Goal: Task Accomplishment & Management: Use online tool/utility

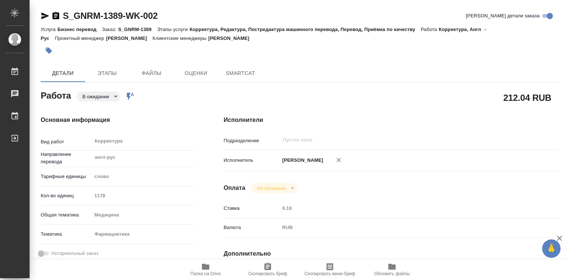
type textarea "x"
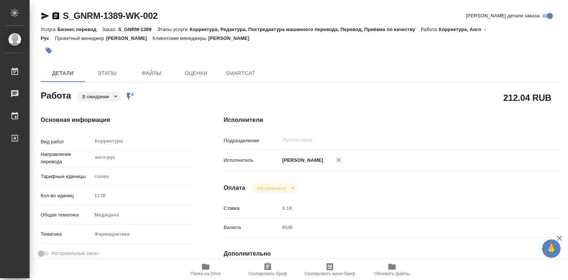
type textarea "x"
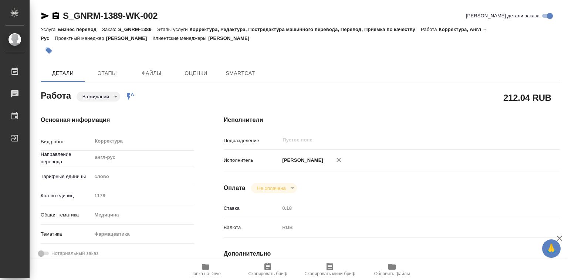
type textarea "x"
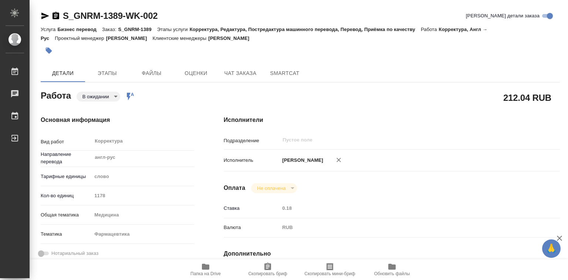
type textarea "x"
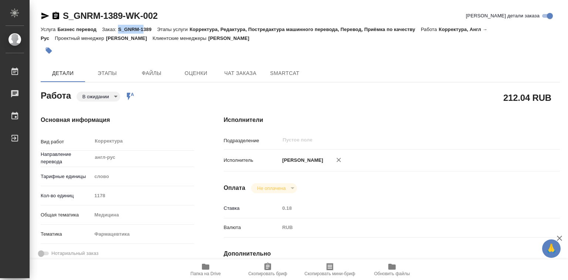
type textarea "x"
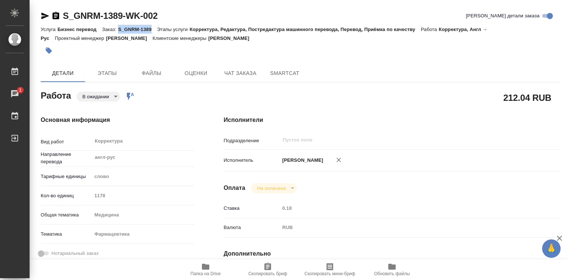
drag, startPoint x: 119, startPoint y: 29, endPoint x: 151, endPoint y: 28, distance: 32.2
click at [151, 28] on p "S_GNRM-1389" at bounding box center [137, 30] width 39 height 6
copy p "S_GNRM-1389"
click at [203, 266] on icon "button" at bounding box center [205, 267] width 7 height 6
click at [129, 30] on p "S_GNRM-1389" at bounding box center [137, 30] width 39 height 6
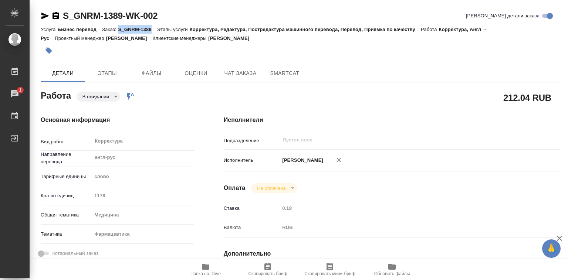
drag, startPoint x: 118, startPoint y: 28, endPoint x: 151, endPoint y: 30, distance: 32.6
click at [151, 30] on p "S_GNRM-1389" at bounding box center [137, 30] width 39 height 6
copy p "S_GNRM-1389"
